Goal: Task Accomplishment & Management: Manage account settings

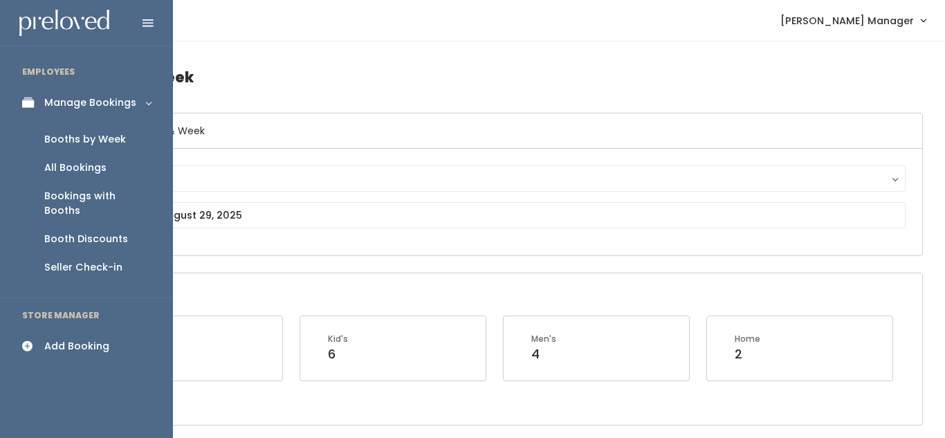
click at [100, 102] on div "Manage Bookings" at bounding box center [90, 102] width 92 height 15
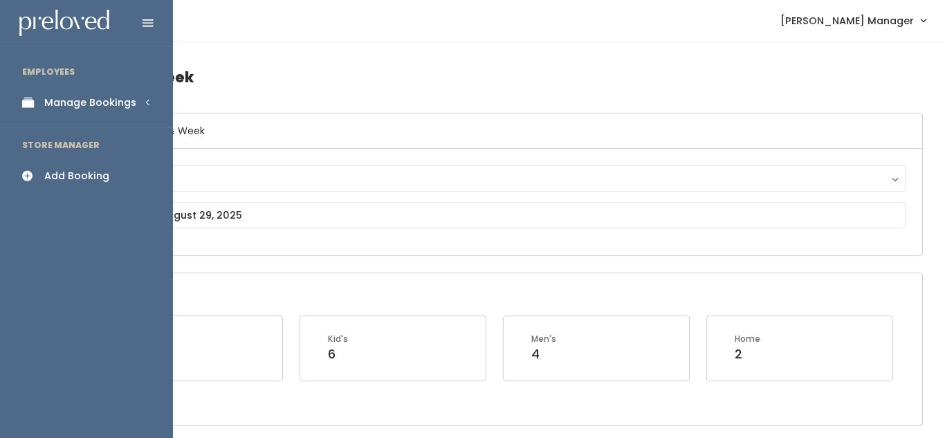
click at [100, 103] on div "Manage Bookings" at bounding box center [90, 102] width 92 height 15
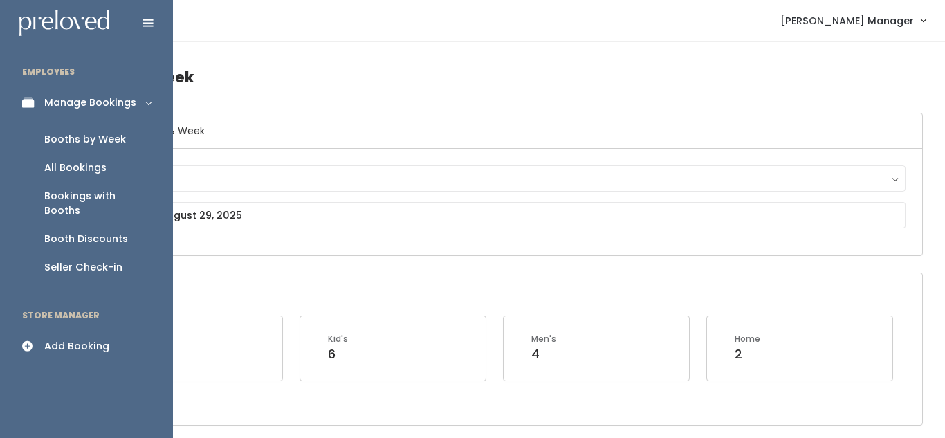
click at [107, 138] on div "Booths by Week" at bounding box center [85, 139] width 82 height 15
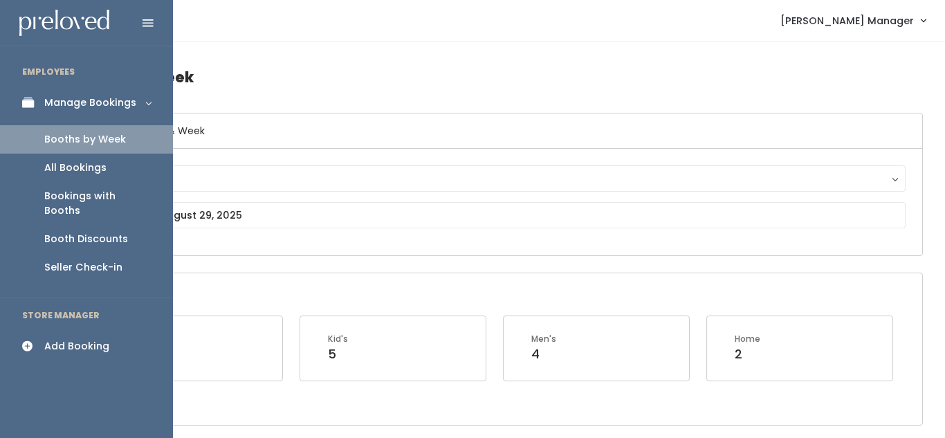
click at [151, 24] on icon at bounding box center [148, 23] width 11 height 12
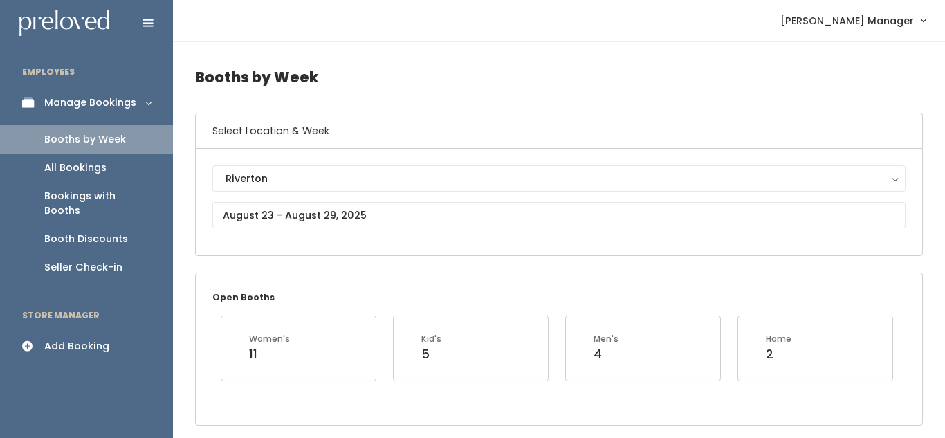
click at [78, 232] on div "Booth Discounts" at bounding box center [86, 239] width 84 height 15
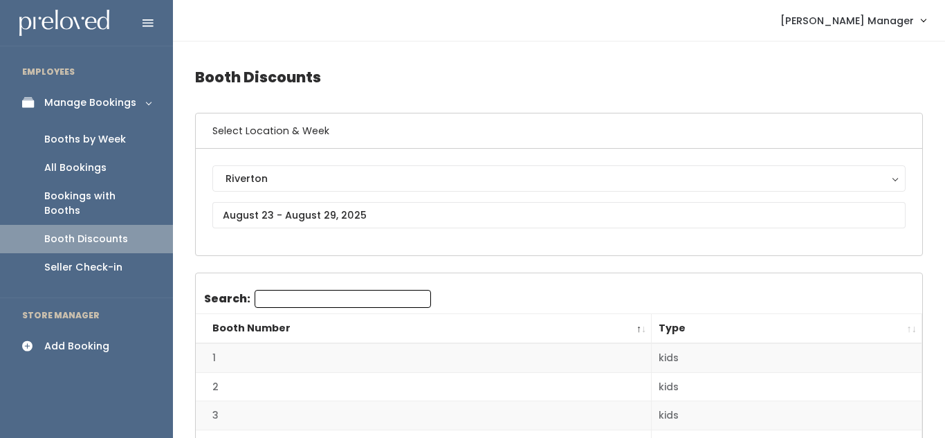
click at [138, 100] on link "Manage Bookings" at bounding box center [86, 102] width 173 height 31
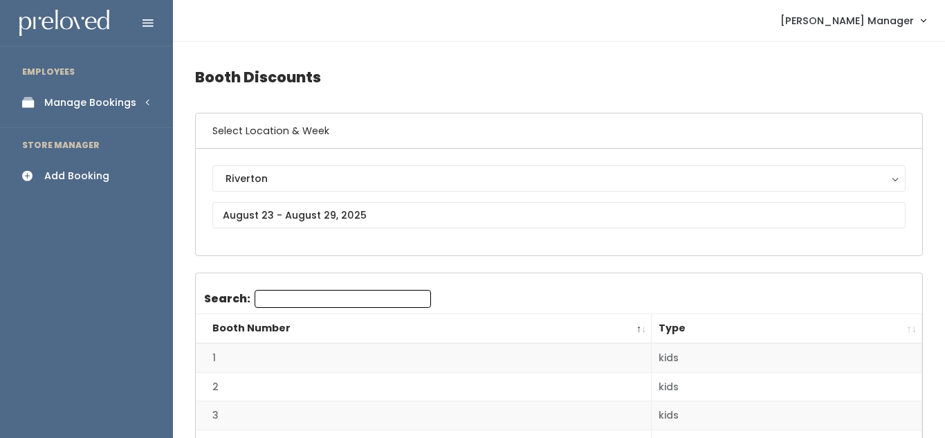
click at [28, 105] on icon at bounding box center [31, 103] width 19 height 12
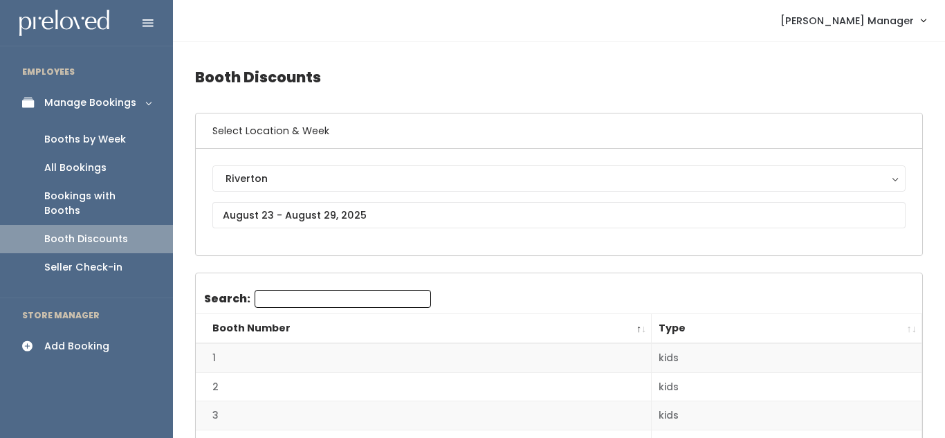
click at [149, 17] on icon at bounding box center [148, 23] width 11 height 12
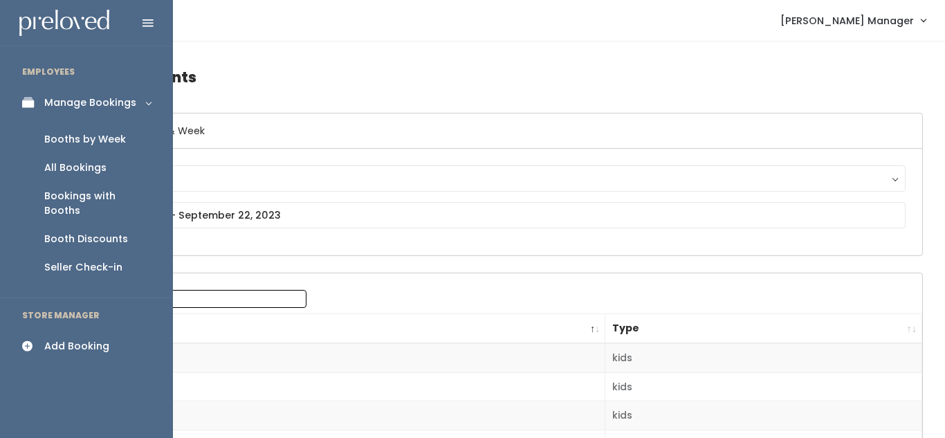
click at [0, 66] on li "EMPLOYEES" at bounding box center [86, 71] width 173 height 29
click at [149, 21] on icon at bounding box center [148, 23] width 11 height 12
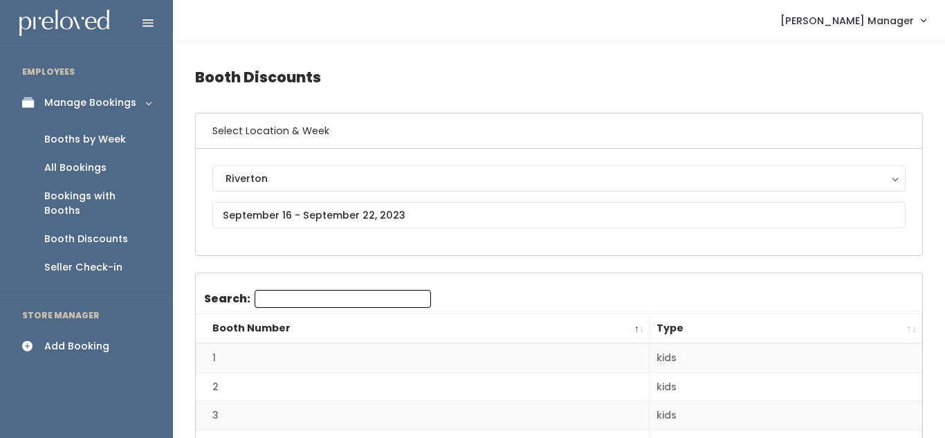
click at [897, 25] on span "[PERSON_NAME] Manager" at bounding box center [847, 20] width 134 height 15
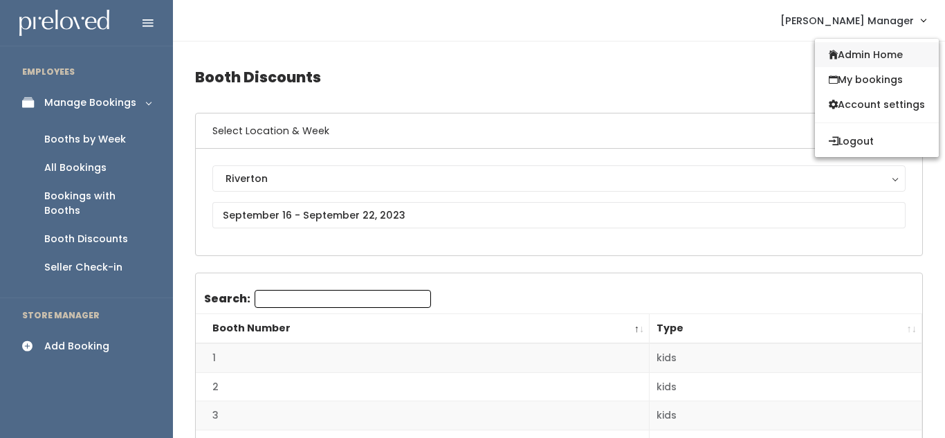
click at [876, 54] on link "Admin Home" at bounding box center [877, 54] width 124 height 25
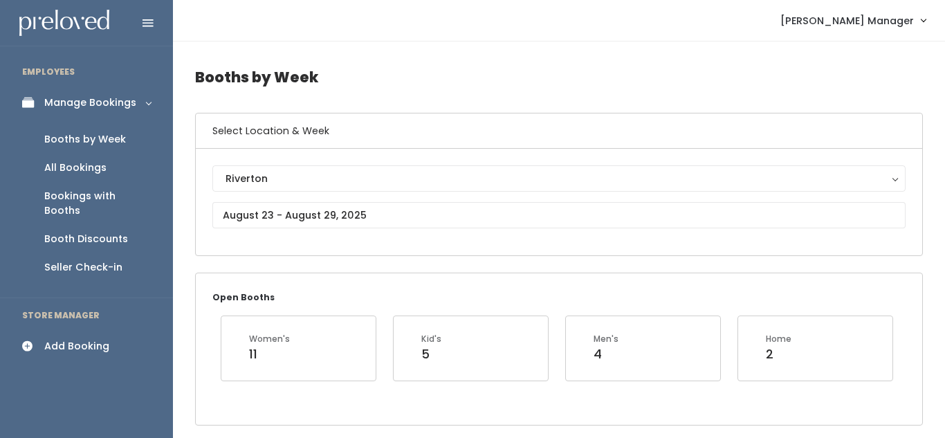
click at [836, 21] on span "[PERSON_NAME] Manager" at bounding box center [847, 20] width 134 height 15
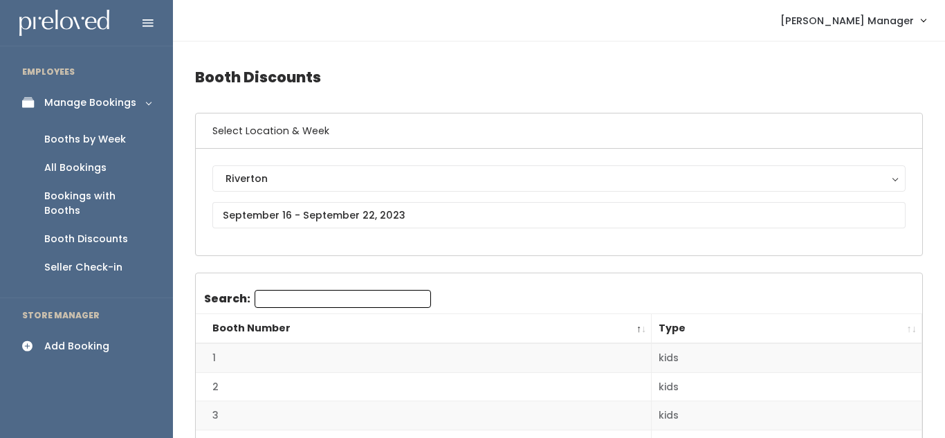
click at [91, 138] on div "Booths by Week" at bounding box center [85, 139] width 82 height 15
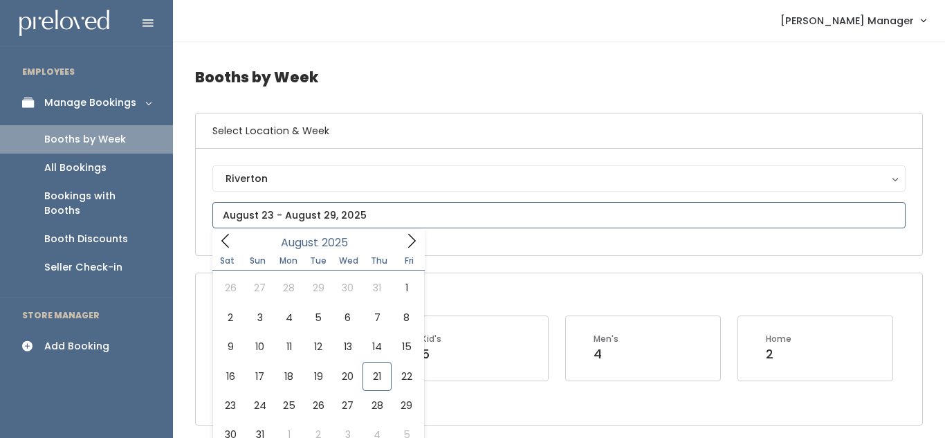
click at [293, 221] on input "text" at bounding box center [558, 215] width 693 height 26
type input "[DATE] to [DATE]"
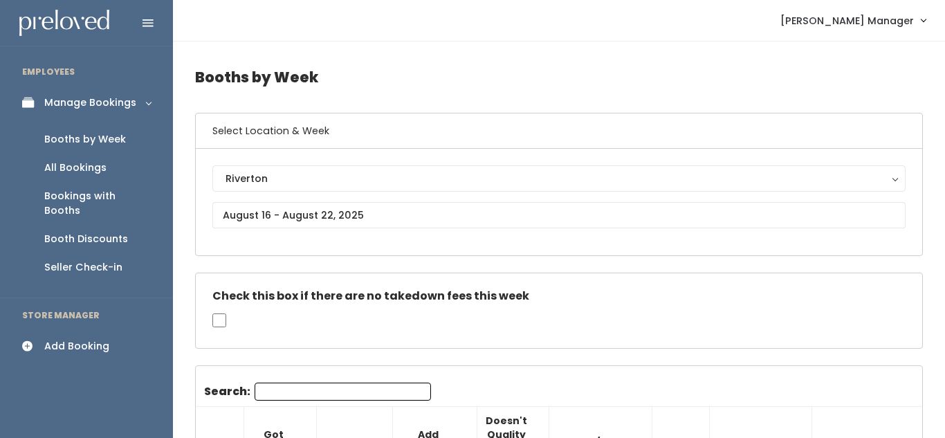
click at [82, 232] on div "Booth Discounts" at bounding box center [86, 239] width 84 height 15
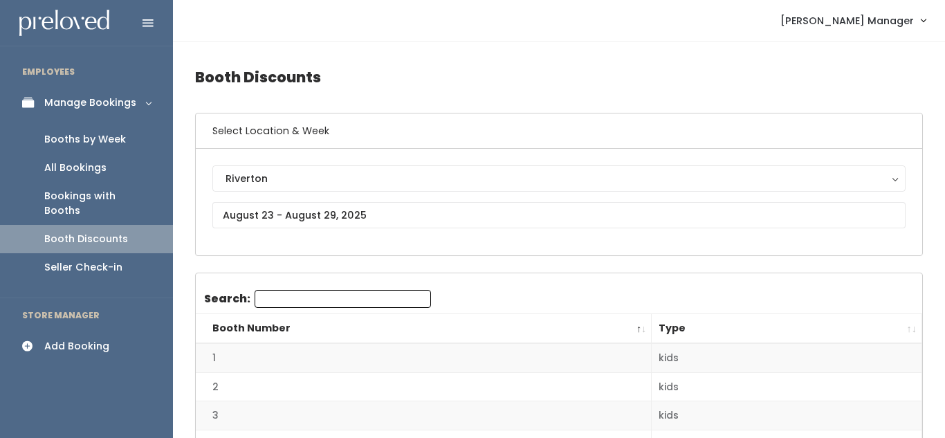
click at [35, 103] on icon at bounding box center [31, 103] width 19 height 12
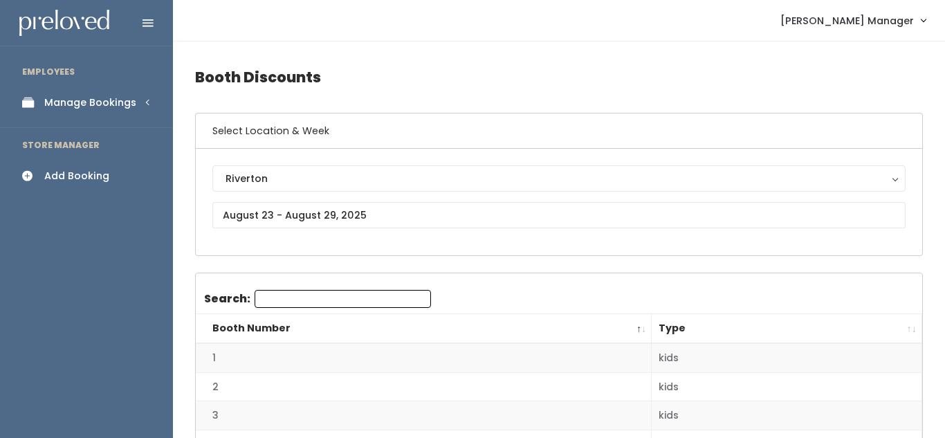
click at [147, 20] on icon at bounding box center [148, 23] width 11 height 12
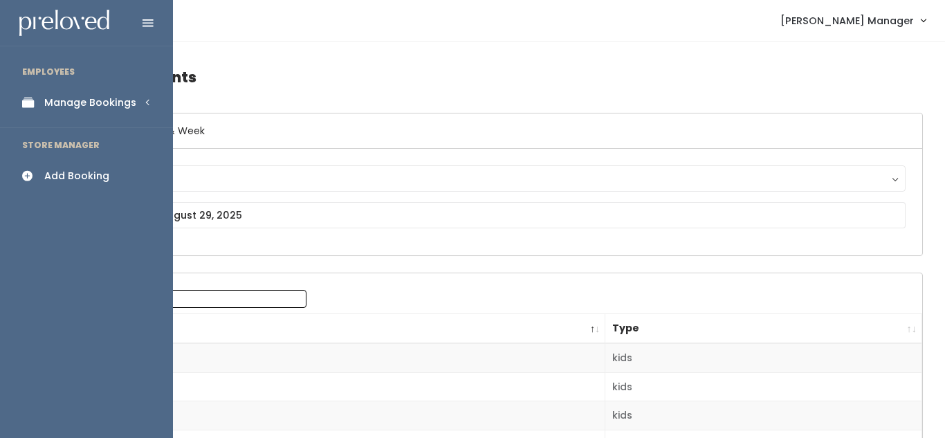
click at [143, 102] on link "Manage Bookings" at bounding box center [86, 102] width 173 height 31
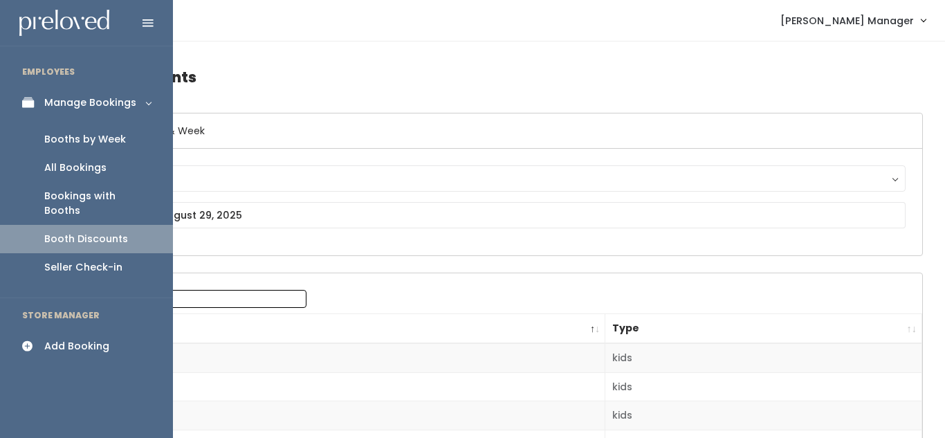
click at [77, 167] on div "All Bookings" at bounding box center [75, 167] width 62 height 15
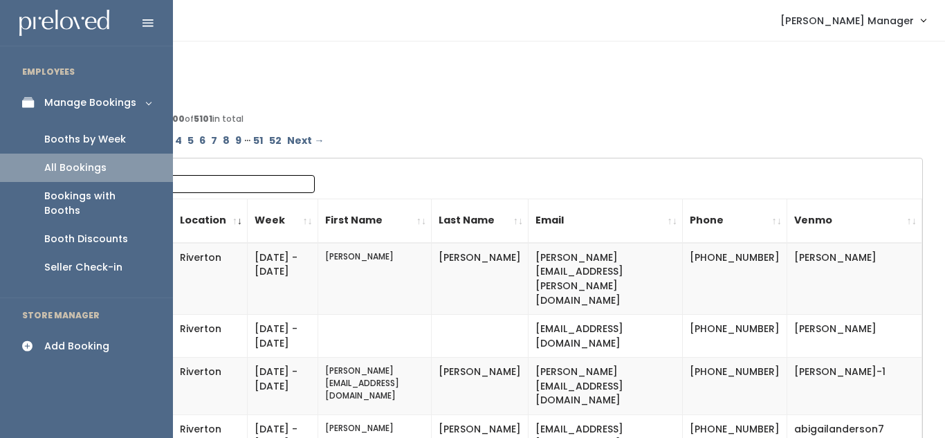
click at [152, 102] on link "Manage Bookings" at bounding box center [86, 102] width 173 height 31
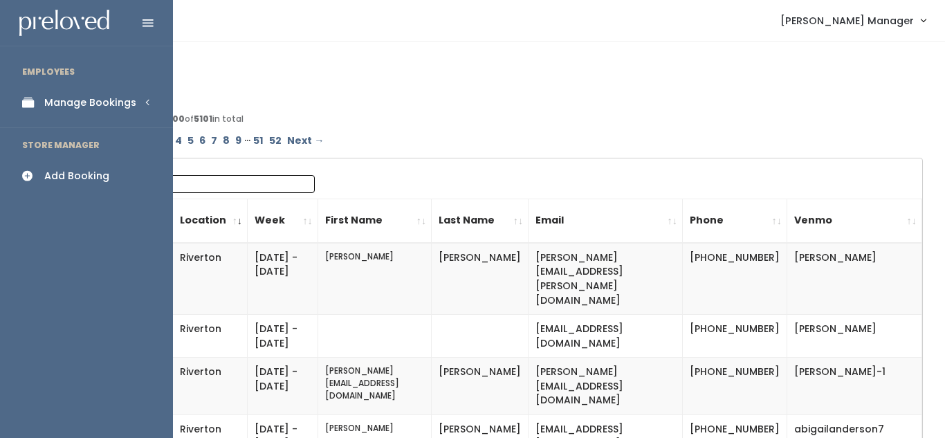
click at [37, 75] on li "EMPLOYEES" at bounding box center [86, 71] width 173 height 29
click at [149, 21] on icon at bounding box center [148, 23] width 11 height 12
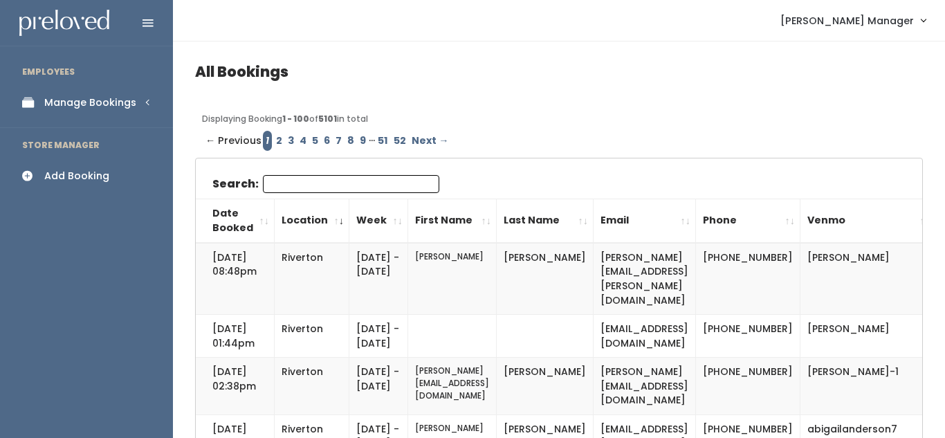
click at [88, 107] on div "Manage Bookings" at bounding box center [90, 102] width 92 height 15
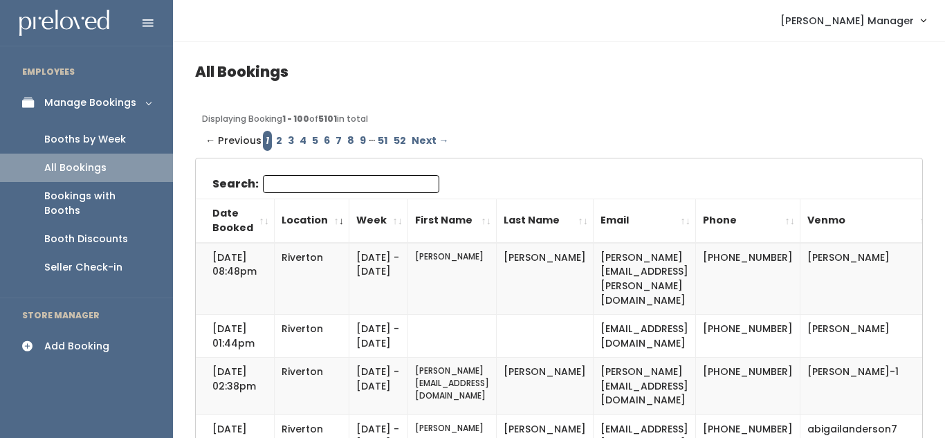
click at [29, 100] on icon at bounding box center [31, 103] width 19 height 12
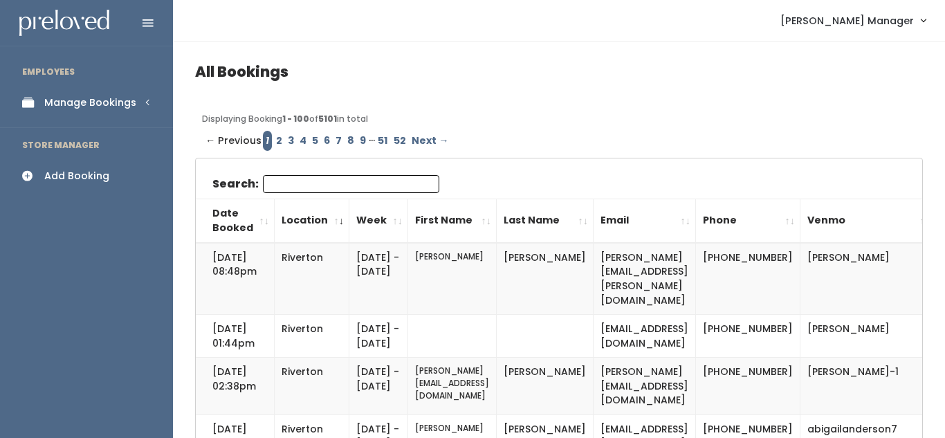
click at [29, 100] on icon at bounding box center [31, 103] width 19 height 12
